Goal: Task Accomplishment & Management: Manage account settings

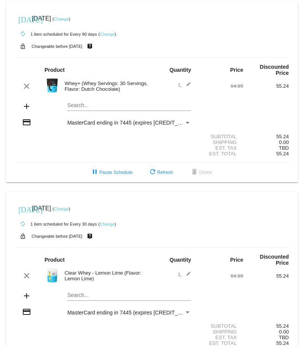
click at [69, 18] on link "Change" at bounding box center [61, 19] width 15 height 5
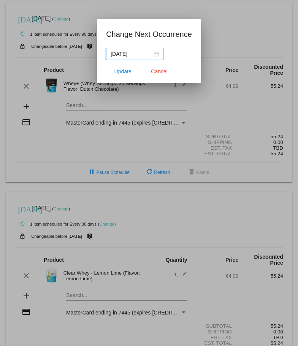
click at [153, 54] on div "[DATE]" at bounding box center [135, 54] width 48 height 8
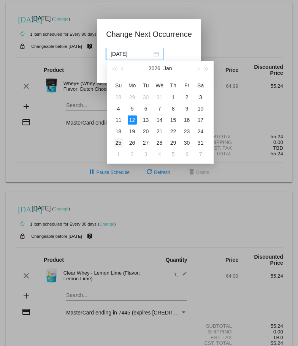
click at [120, 143] on div "25" at bounding box center [118, 142] width 9 height 9
type input "[DATE]"
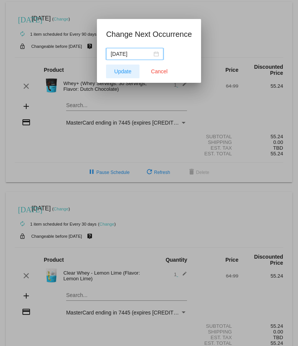
click at [119, 71] on span "Update" at bounding box center [122, 71] width 17 height 6
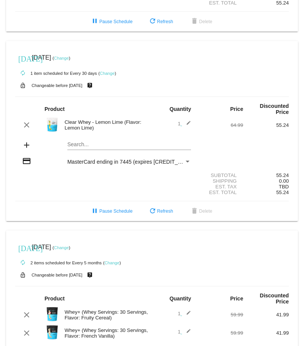
scroll to position [232, 0]
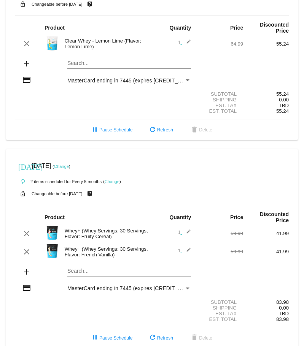
click at [24, 177] on mat-icon "autorenew" at bounding box center [22, 181] width 9 height 9
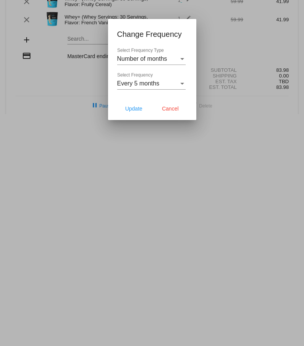
scroll to position [239, 0]
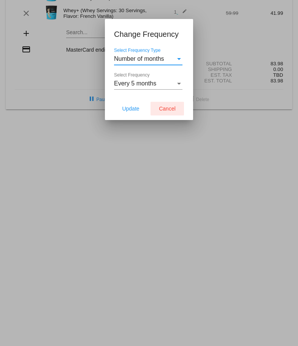
click at [168, 109] on span "Cancel" at bounding box center [167, 109] width 17 height 6
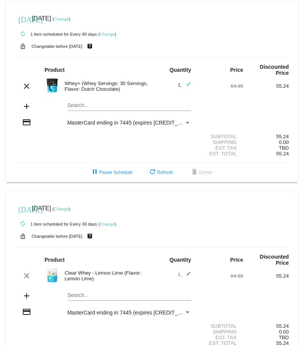
scroll to position [232, 0]
